Goal: Task Accomplishment & Management: Use online tool/utility

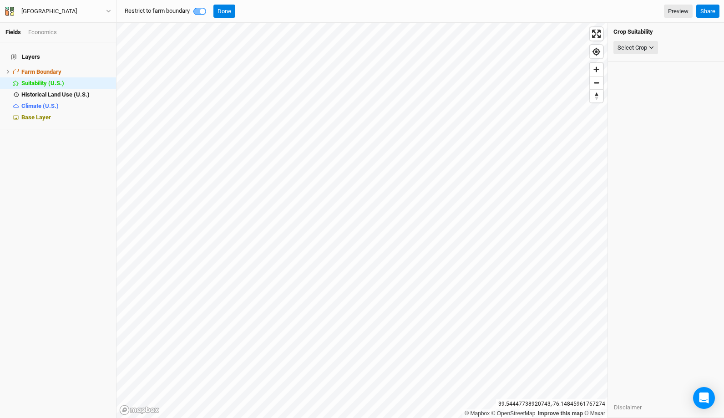
click at [108, 10] on icon "button" at bounding box center [108, 11] width 5 height 5
click at [77, 26] on button "Back" at bounding box center [75, 26] width 72 height 12
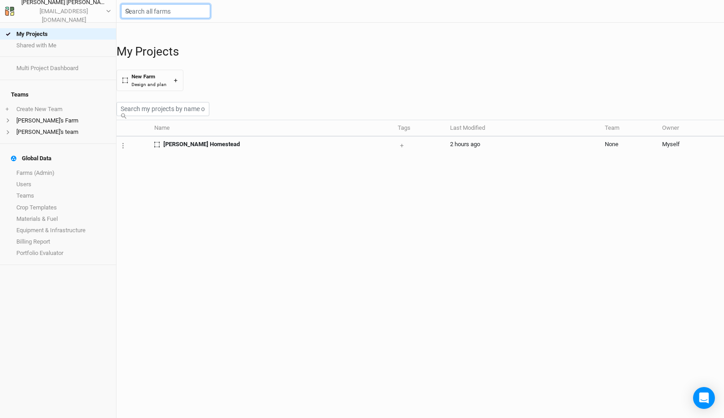
click at [158, 15] on input "text" at bounding box center [165, 11] width 89 height 14
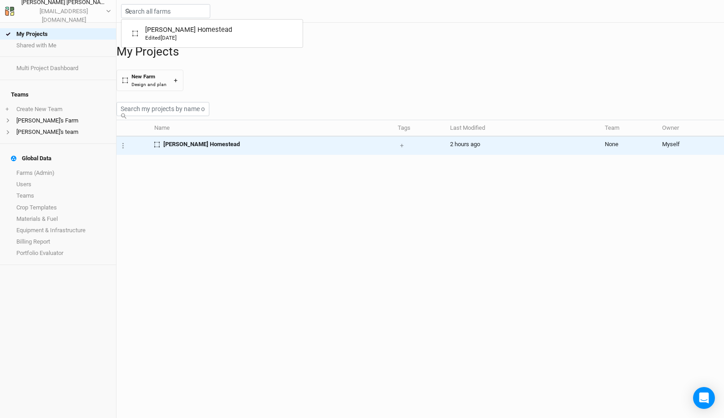
click at [178, 148] on span "[PERSON_NAME] Homestead" at bounding box center [201, 144] width 76 height 8
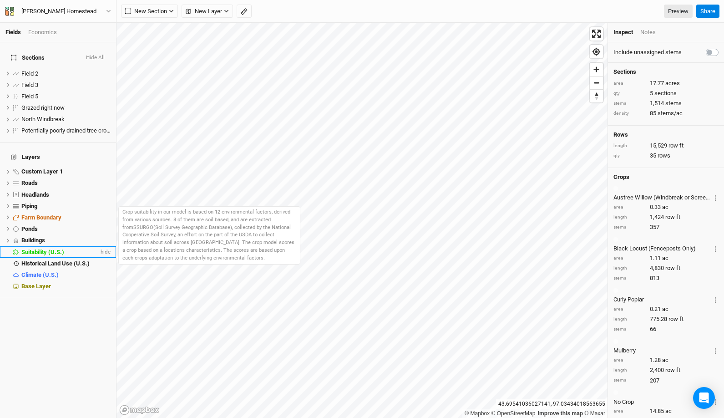
click at [40, 249] on span "Suitability (U.S.)" at bounding box center [42, 252] width 43 height 7
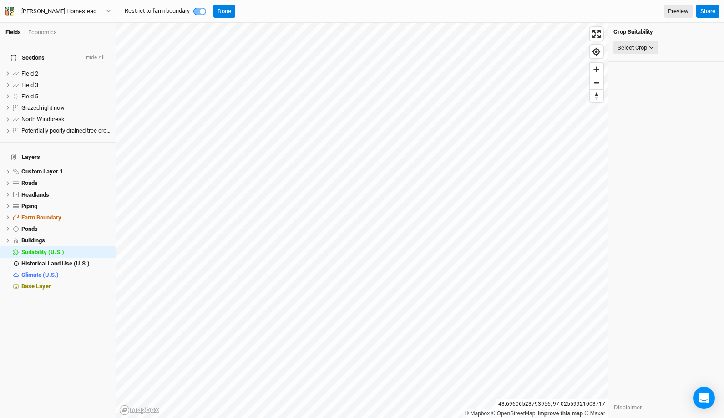
click at [666, 31] on h4 "Crop Suitability" at bounding box center [666, 31] width 105 height 7
click at [46, 168] on span "Custom Layer 1" at bounding box center [41, 171] width 41 height 7
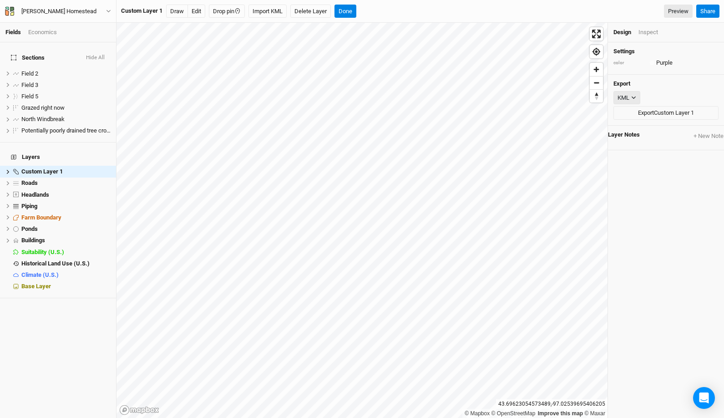
click at [635, 98] on icon "button" at bounding box center [634, 98] width 4 height 3
click at [654, 172] on div "Settings color Purple Colors Azure Mint Sunflower Teal Burgundy Pomegranate Sha…" at bounding box center [666, 230] width 116 height 376
click at [651, 30] on div "Inspect" at bounding box center [649, 32] width 20 height 8
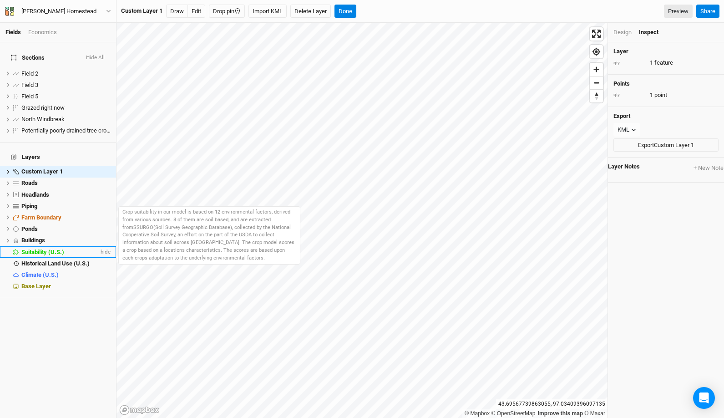
click at [35, 249] on span "Suitability (U.S.)" at bounding box center [42, 252] width 43 height 7
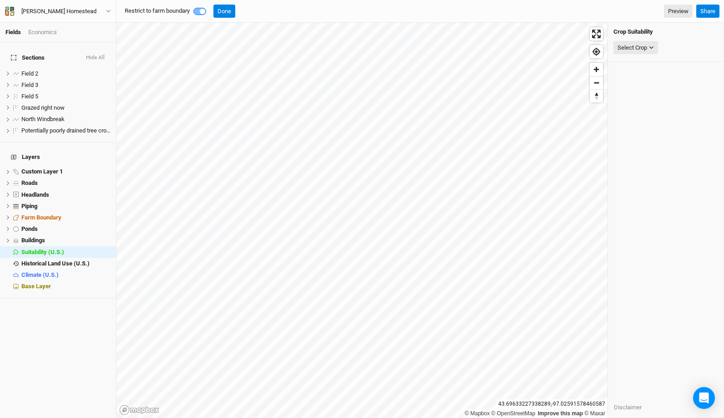
click at [210, 6] on label at bounding box center [210, 6] width 0 height 0
click at [653, 46] on icon "button" at bounding box center [651, 47] width 5 height 5
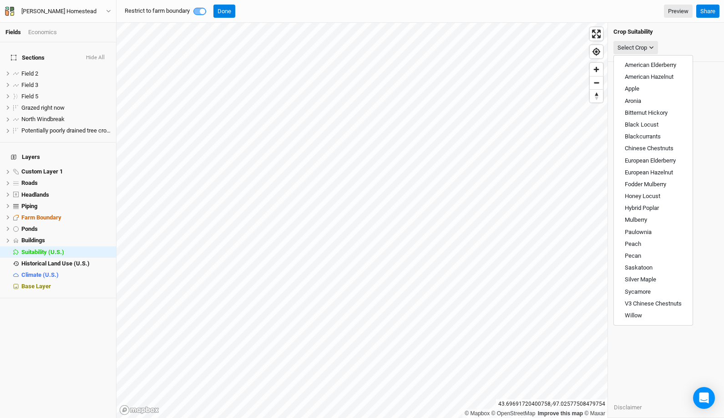
click at [699, 41] on div "Select Crop" at bounding box center [666, 47] width 105 height 17
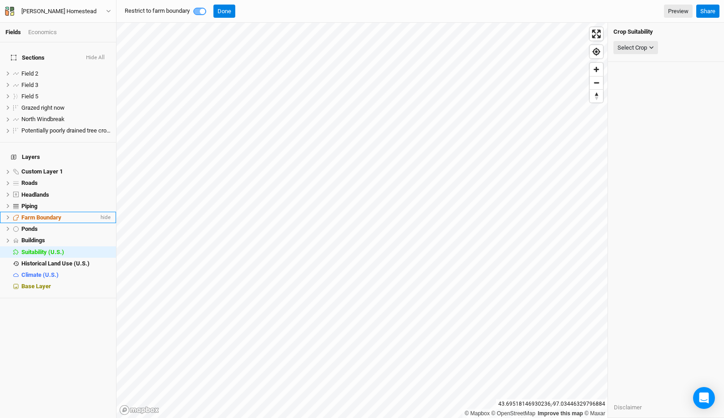
click at [45, 214] on span "Farm Boundary" at bounding box center [41, 217] width 40 height 7
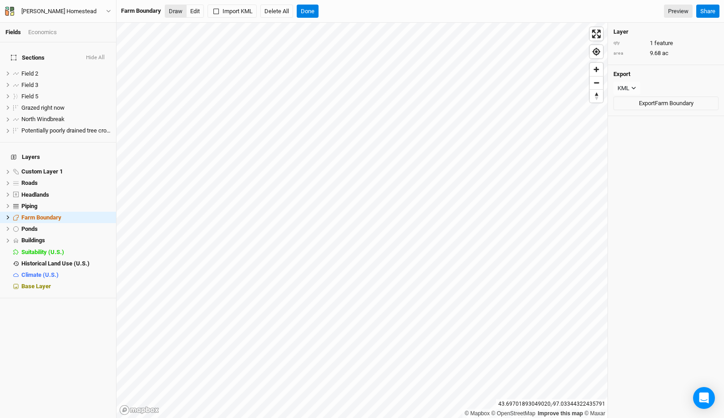
click at [177, 15] on button "Draw" at bounding box center [176, 12] width 22 height 14
click at [666, 43] on span "features" at bounding box center [666, 43] width 22 height 8
click at [676, 45] on span "features" at bounding box center [666, 43] width 22 height 8
click at [310, 13] on button "Done" at bounding box center [308, 12] width 22 height 14
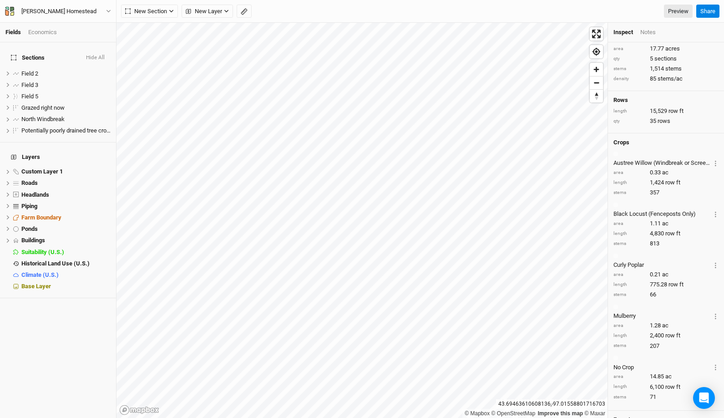
scroll to position [36, 0]
click at [33, 283] on span "Base Layer" at bounding box center [36, 286] width 30 height 7
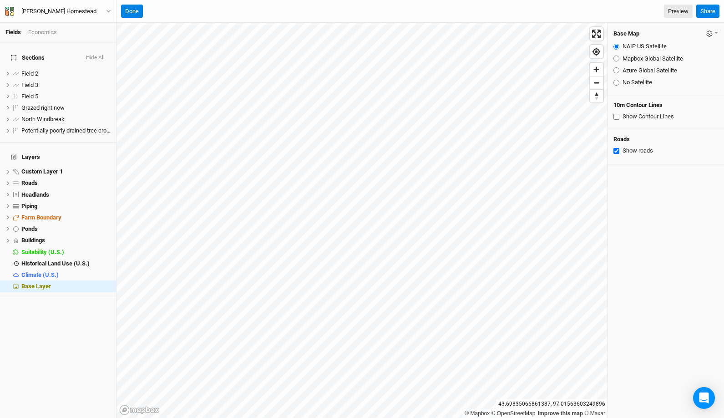
click at [617, 117] on input "Show Contour Lines" at bounding box center [617, 117] width 6 height 6
checkbox input "false"
click at [46, 260] on span "Historical Land Use (U.S.)" at bounding box center [55, 263] width 68 height 7
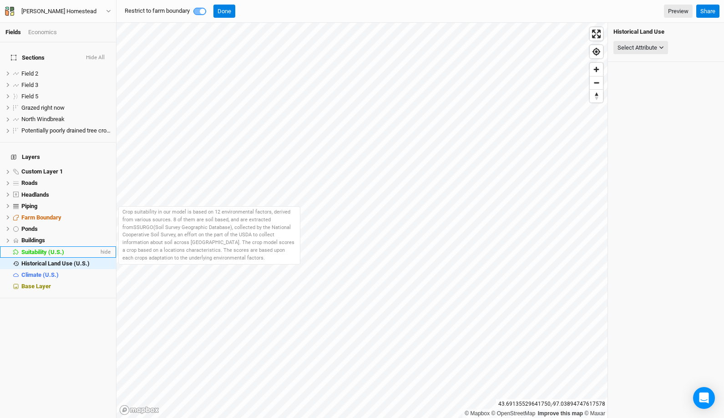
click at [43, 249] on span "Suitability (U.S.)" at bounding box center [42, 252] width 43 height 7
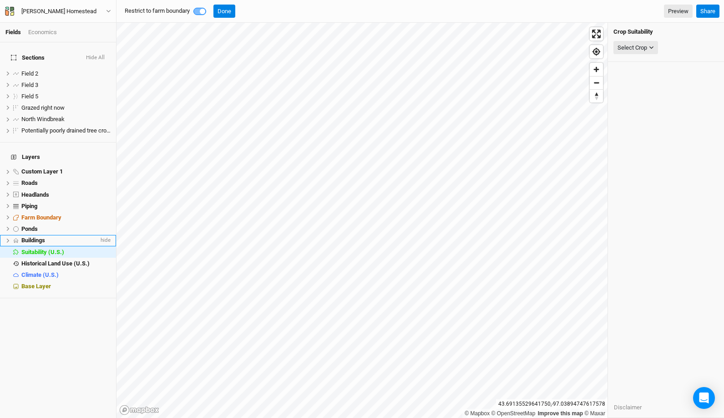
click at [37, 237] on span "Buildings" at bounding box center [33, 240] width 24 height 7
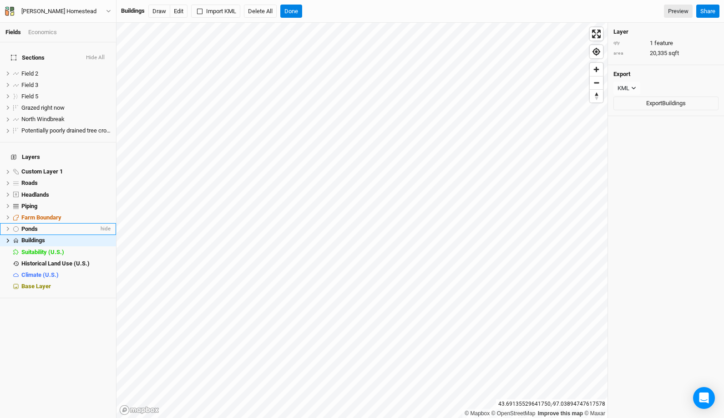
click at [30, 225] on span "Ponds" at bounding box center [29, 228] width 16 height 7
click at [25, 148] on h4 "Layers" at bounding box center [57, 157] width 105 height 18
click at [285, 9] on button "Done" at bounding box center [284, 12] width 22 height 14
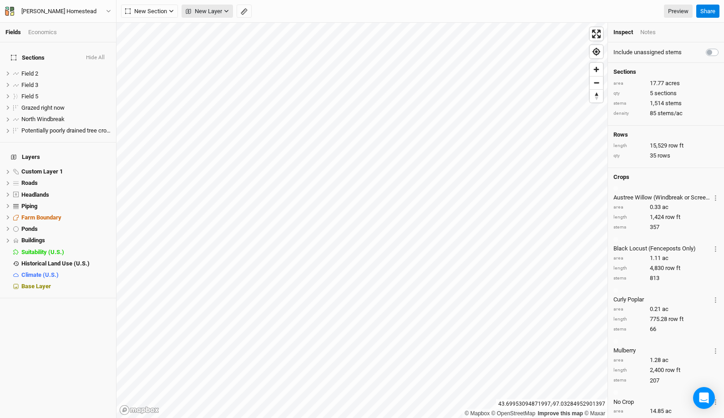
click at [198, 11] on span "New Layer" at bounding box center [204, 11] width 36 height 9
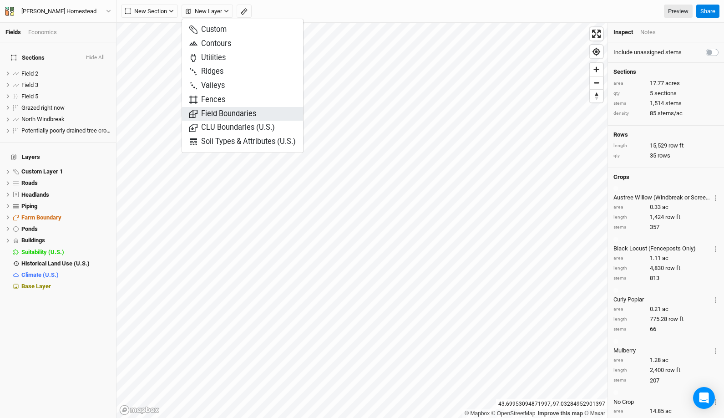
click at [264, 112] on button "Field Boundaries" at bounding box center [242, 114] width 121 height 14
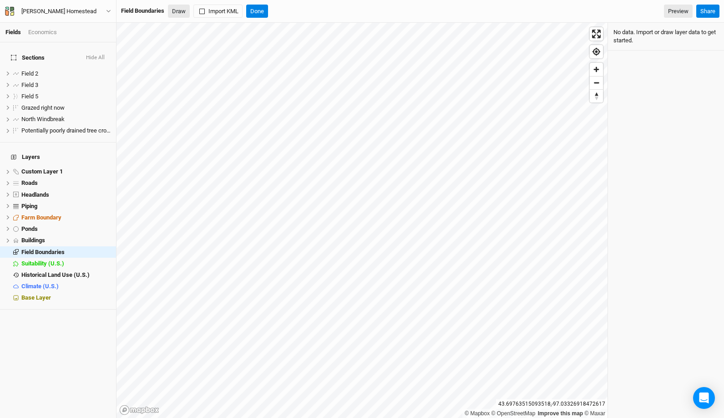
click at [178, 8] on button "Draw" at bounding box center [179, 12] width 22 height 14
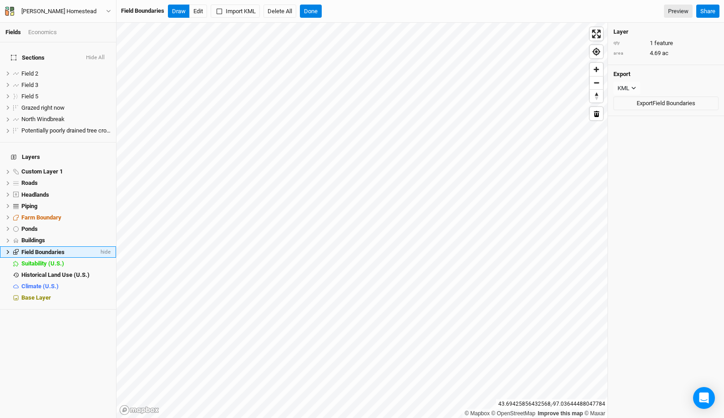
click at [30, 249] on span "Field Boundaries" at bounding box center [42, 252] width 43 height 7
click at [41, 249] on span "Field Boundaries" at bounding box center [42, 252] width 43 height 7
click at [6, 249] on icon at bounding box center [7, 251] width 5 height 5
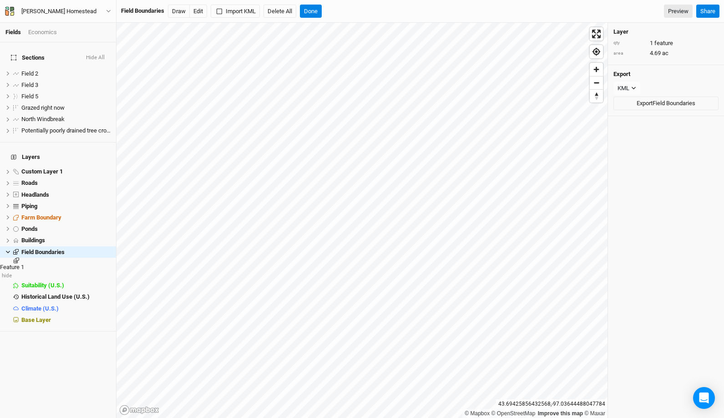
click at [24, 264] on span "Feature 1" at bounding box center [12, 267] width 24 height 7
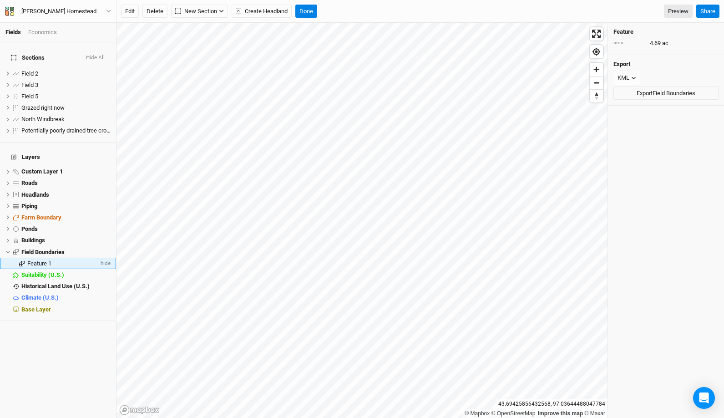
click at [36, 260] on span "Feature 1" at bounding box center [39, 263] width 24 height 7
click at [305, 12] on button "Done" at bounding box center [306, 12] width 22 height 14
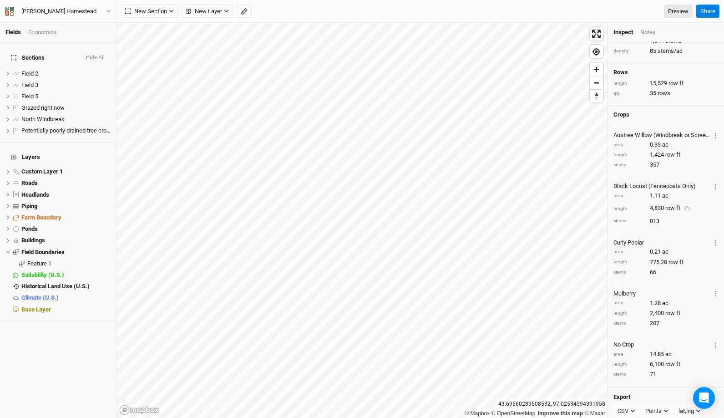
scroll to position [63, 0]
click at [654, 31] on div "Notes" at bounding box center [647, 32] width 15 height 8
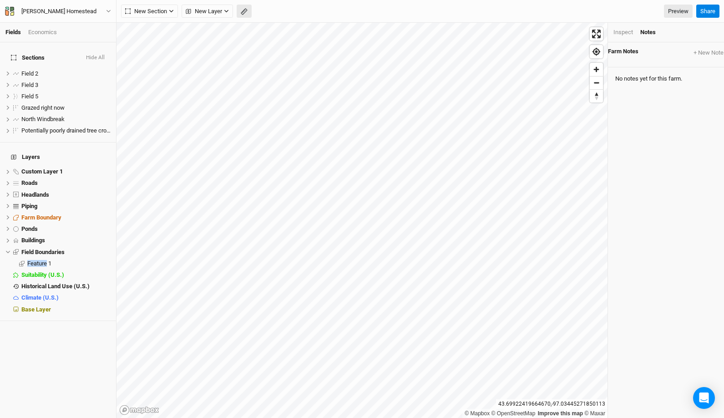
click at [246, 10] on icon "button" at bounding box center [244, 11] width 7 height 7
click at [164, 14] on button "Done" at bounding box center [163, 12] width 22 height 14
click at [616, 29] on div "Inspect" at bounding box center [624, 32] width 20 height 8
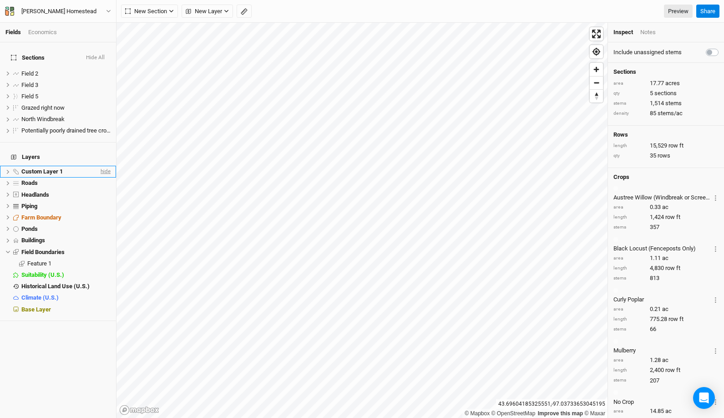
click at [105, 166] on span "hide" at bounding box center [105, 171] width 12 height 11
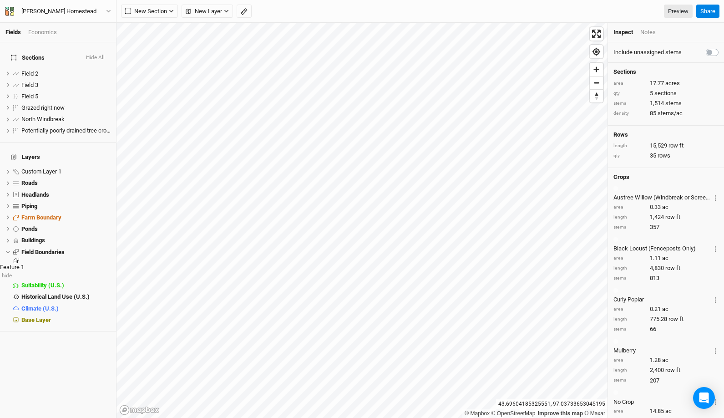
click at [24, 264] on span "Feature 1" at bounding box center [12, 267] width 24 height 7
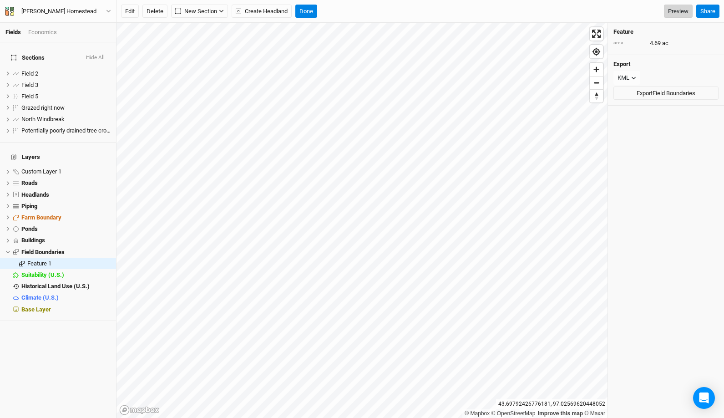
click at [678, 15] on link "Preview" at bounding box center [678, 12] width 29 height 14
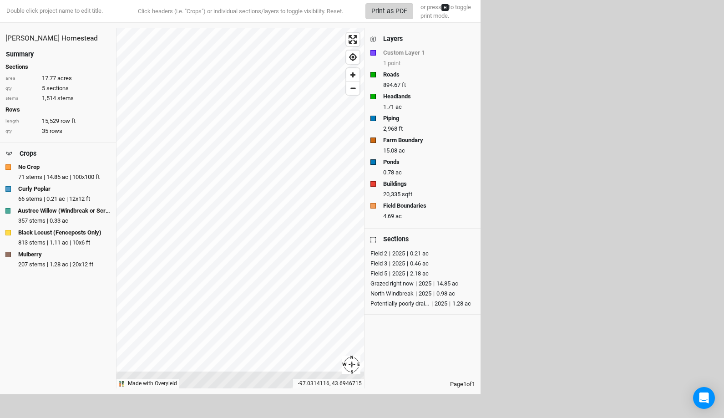
click at [402, 10] on button "Print as PDF" at bounding box center [390, 11] width 48 height 16
click at [356, 45] on span "Enter fullscreen" at bounding box center [352, 39] width 13 height 13
